Goal: Navigation & Orientation: Find specific page/section

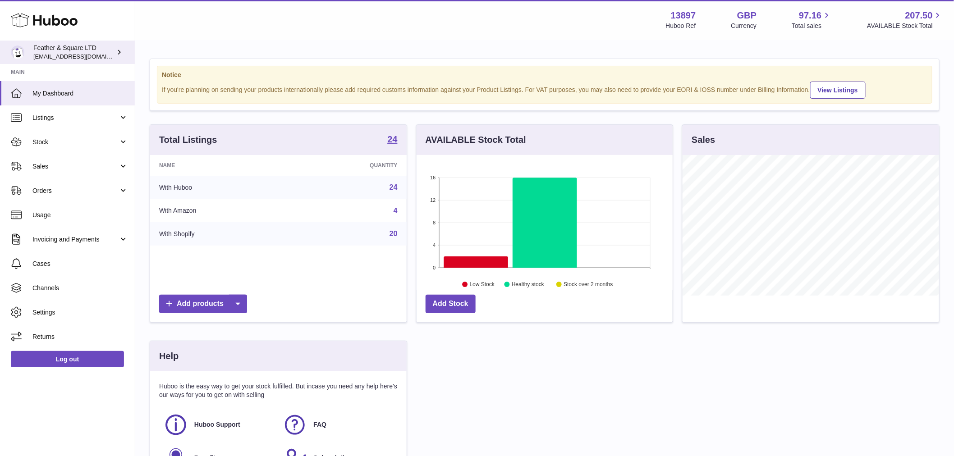
scroll to position [141, 256]
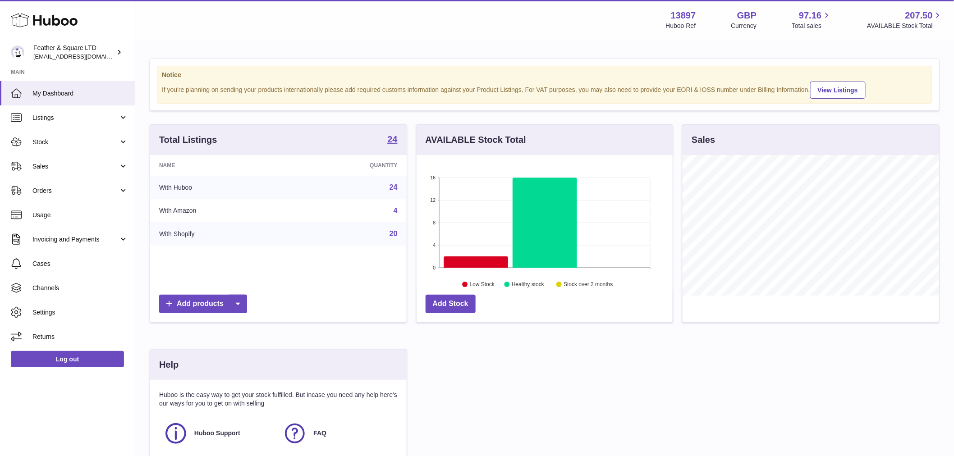
drag, startPoint x: 68, startPoint y: 116, endPoint x: 77, endPoint y: 149, distance: 34.1
click at [68, 116] on span "Listings" at bounding box center [75, 118] width 86 height 9
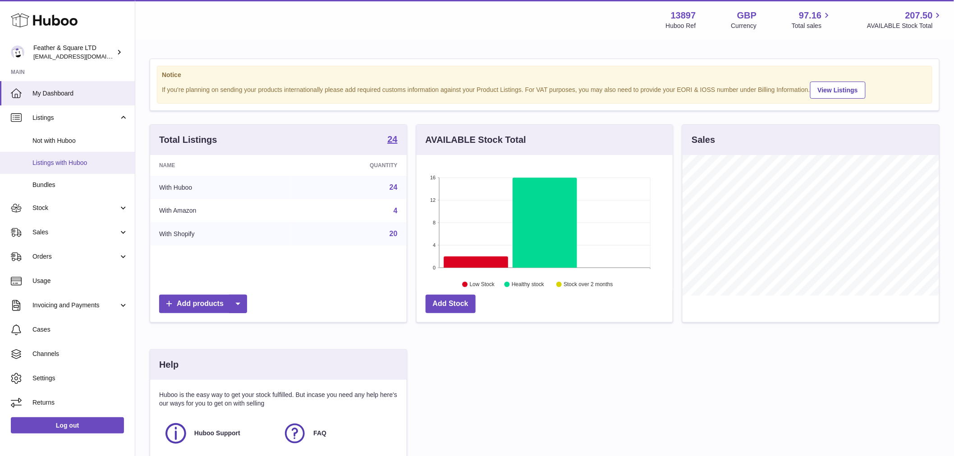
click at [70, 164] on span "Listings with Huboo" at bounding box center [80, 163] width 96 height 9
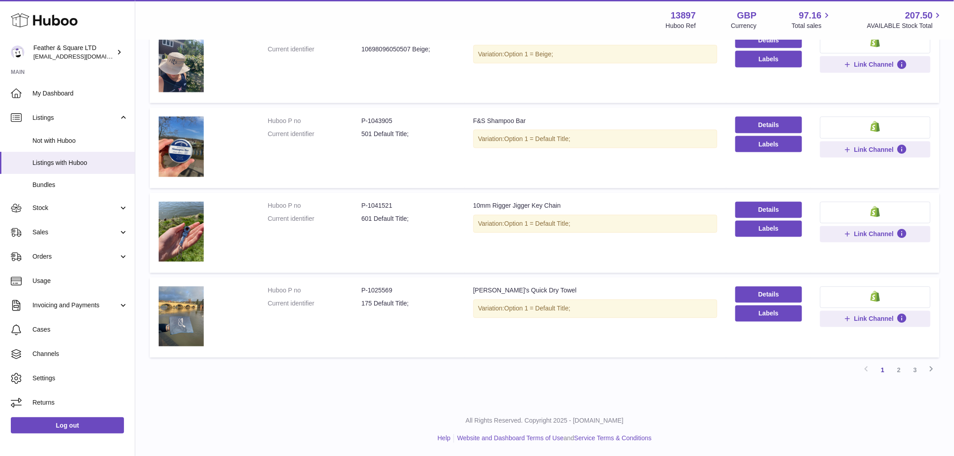
scroll to position [560, 0]
click at [898, 371] on link "2" at bounding box center [899, 370] width 16 height 16
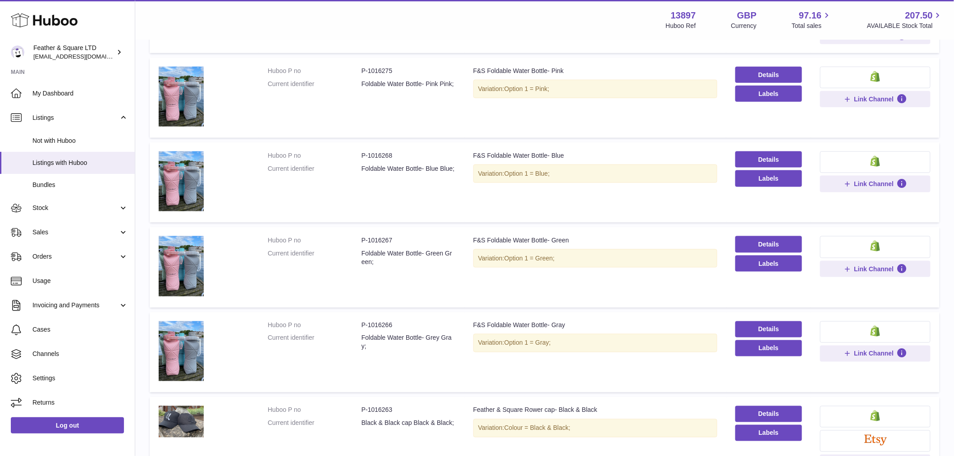
scroll to position [551, 0]
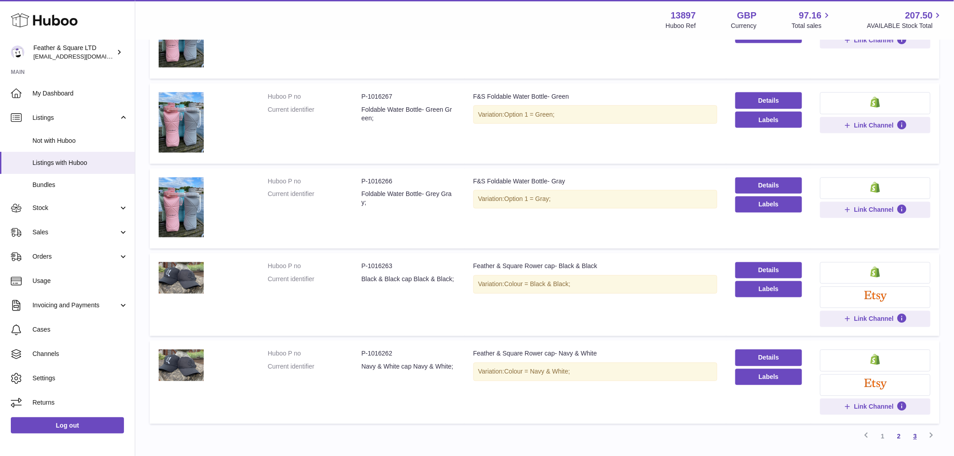
click at [914, 439] on link "3" at bounding box center [915, 437] width 16 height 16
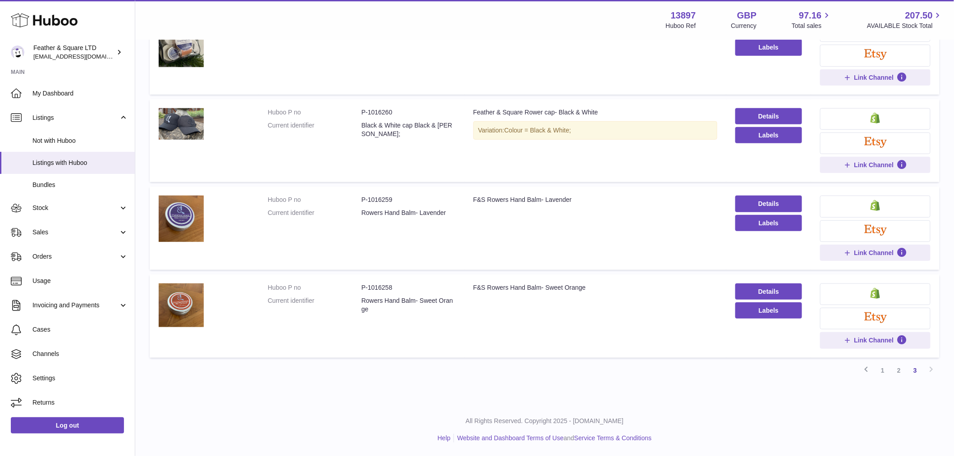
scroll to position [41, 0]
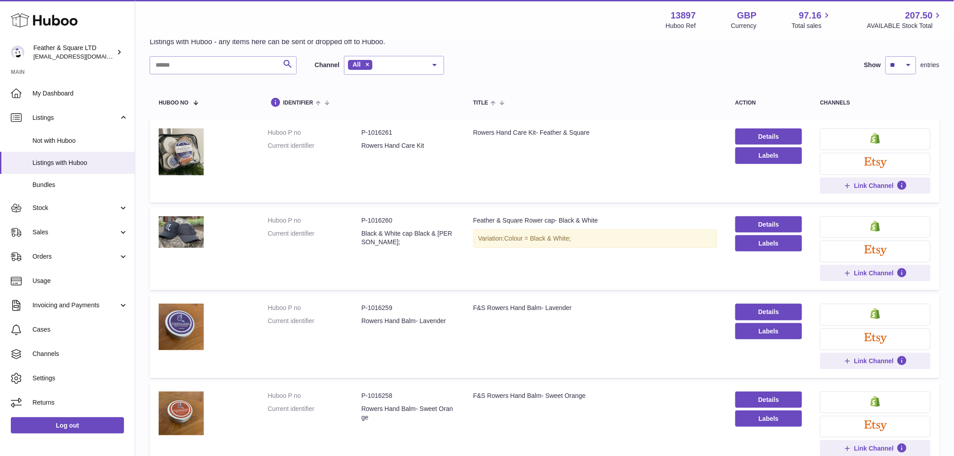
click at [548, 134] on div "Rowers Hand Care Kit- Feather & Square" at bounding box center [595, 132] width 244 height 9
click at [506, 174] on td "Title Rowers Hand Care Kit- Feather & Square" at bounding box center [595, 160] width 262 height 83
